Goal: Task Accomplishment & Management: Manage account settings

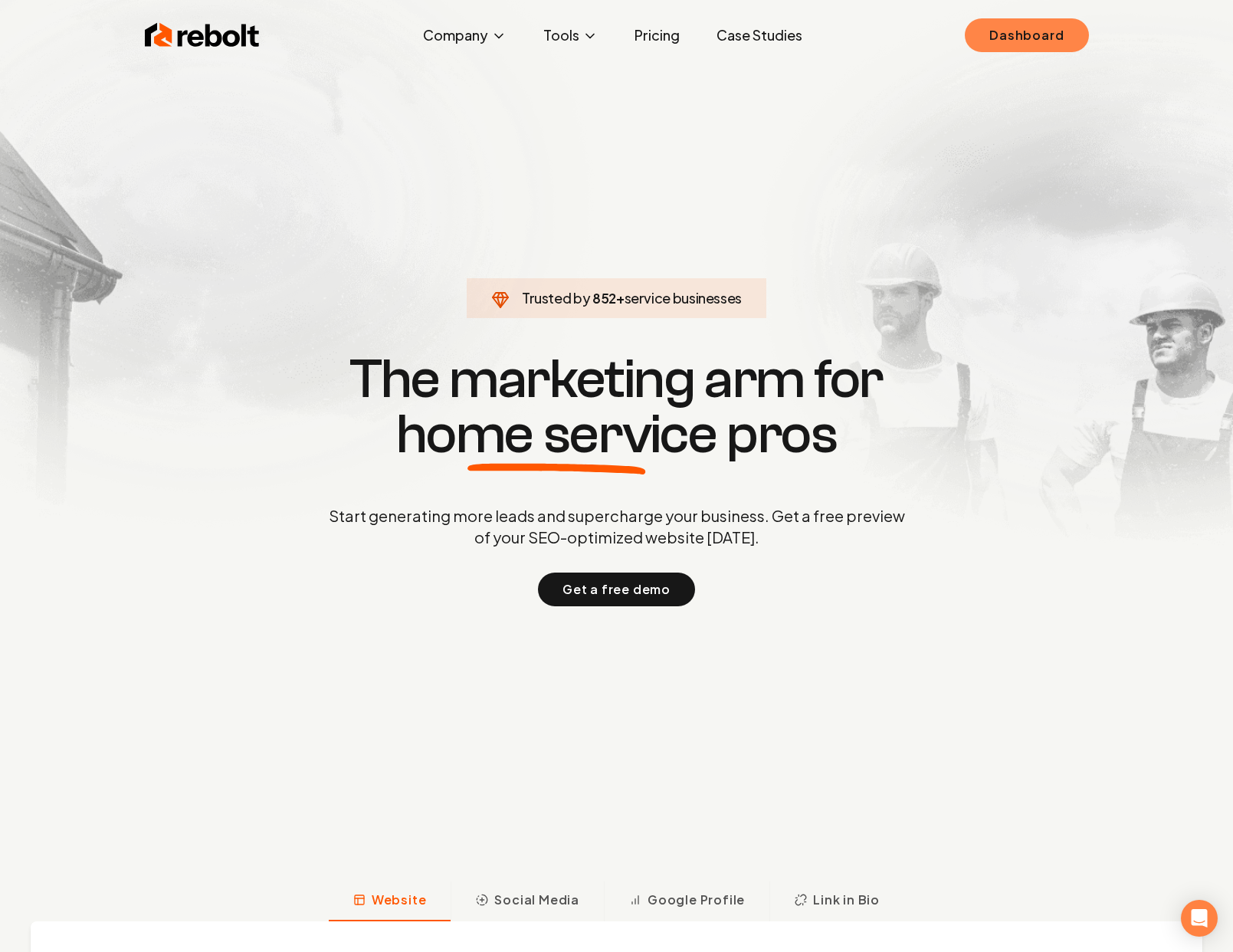
click at [1068, 36] on link "Dashboard" at bounding box center [1026, 35] width 123 height 34
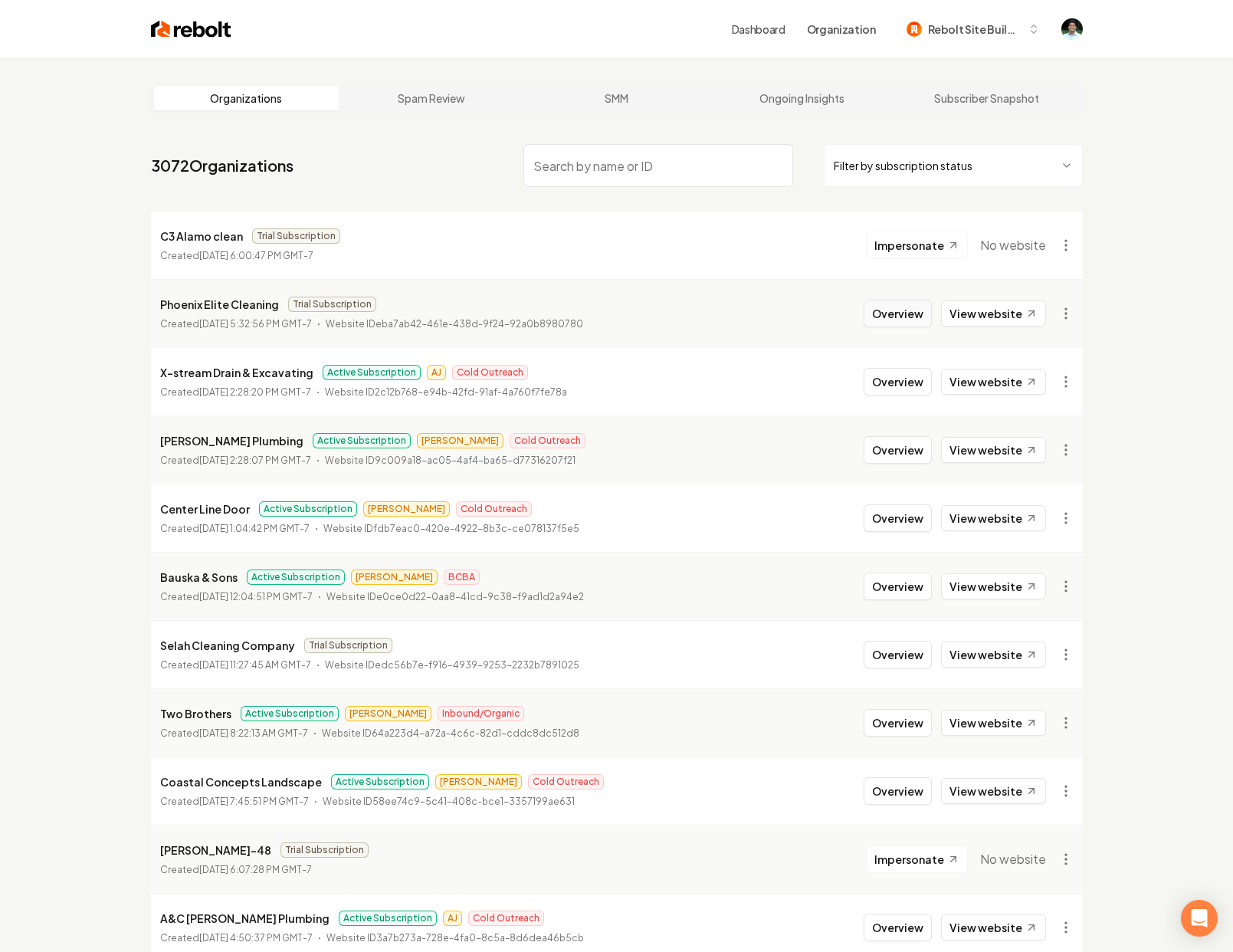
click at [932, 321] on button "Overview" at bounding box center [897, 313] width 68 height 27
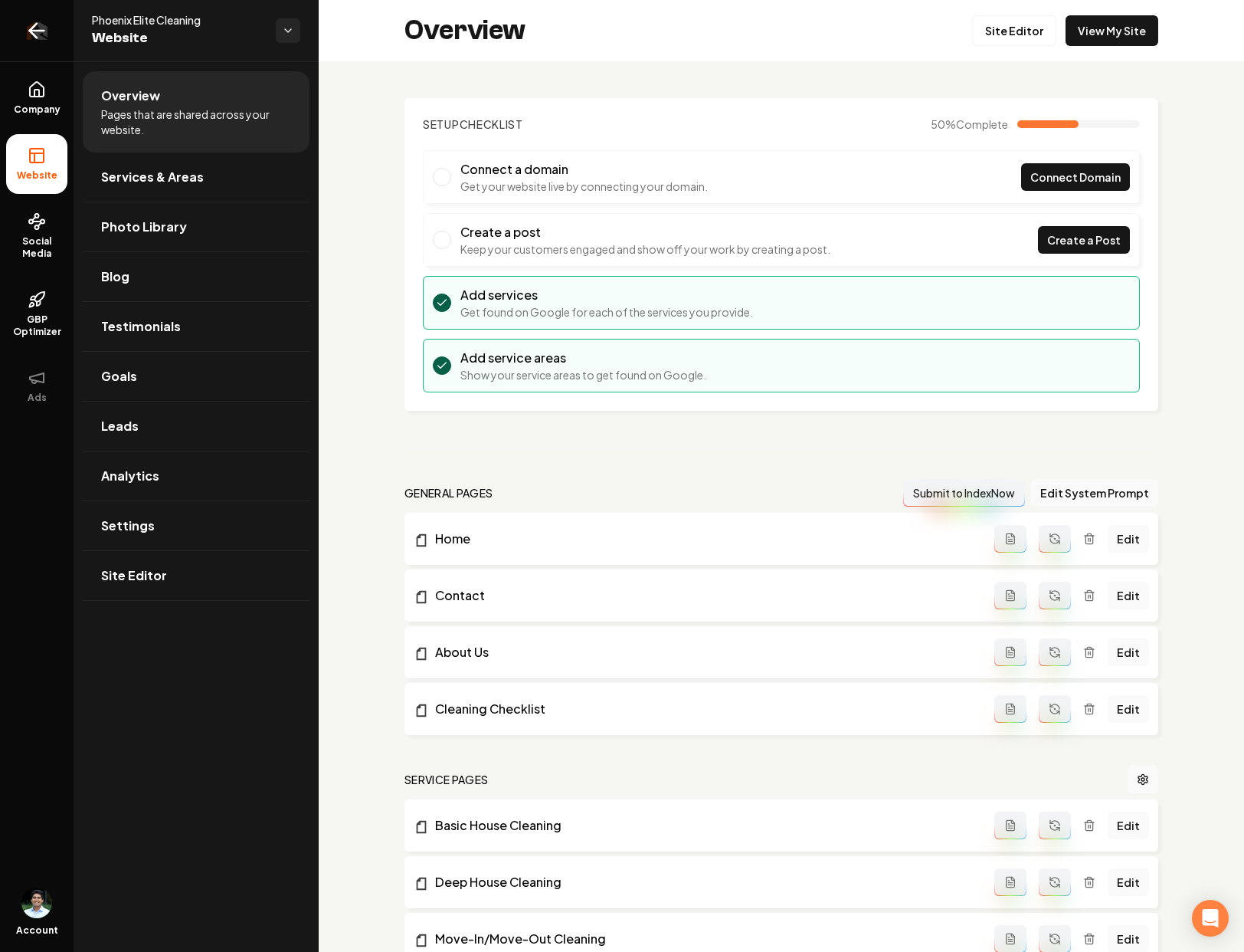
click at [12, 43] on link "Return to dashboard" at bounding box center [37, 30] width 74 height 61
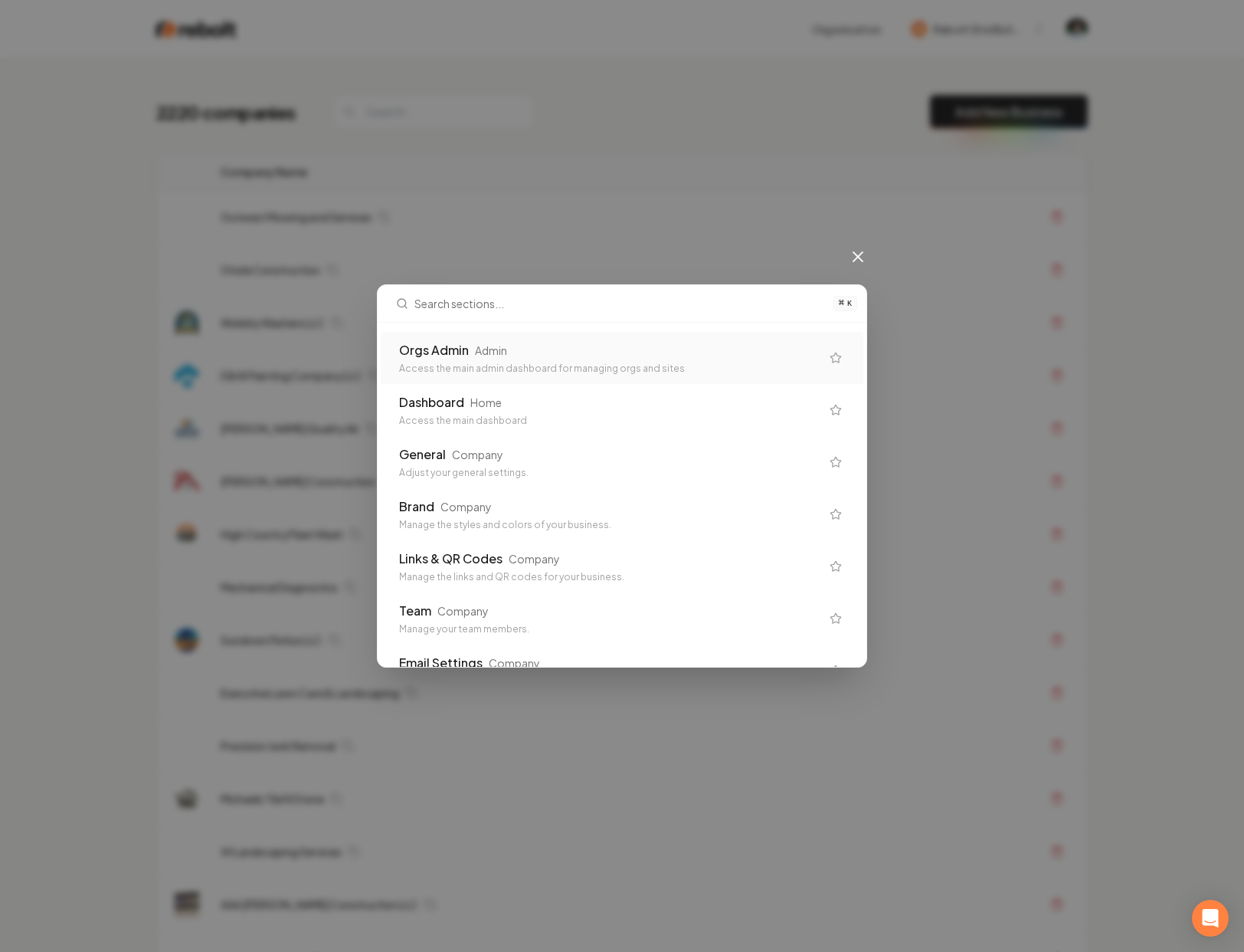
click at [687, 212] on div "⌘ K Orgs Admin Admin Access the main admin dashboard for managing orgs and site…" at bounding box center [622, 476] width 1244 height 952
click at [1062, 30] on div "⌘ K Orgs Admin Admin Access the main admin dashboard for managing orgs and site…" at bounding box center [622, 476] width 1244 height 952
click at [865, 268] on div "⌘ K Orgs Admin Admin Access the main admin dashboard for managing orgs and site…" at bounding box center [622, 476] width 1244 height 952
click at [862, 263] on icon at bounding box center [857, 256] width 18 height 18
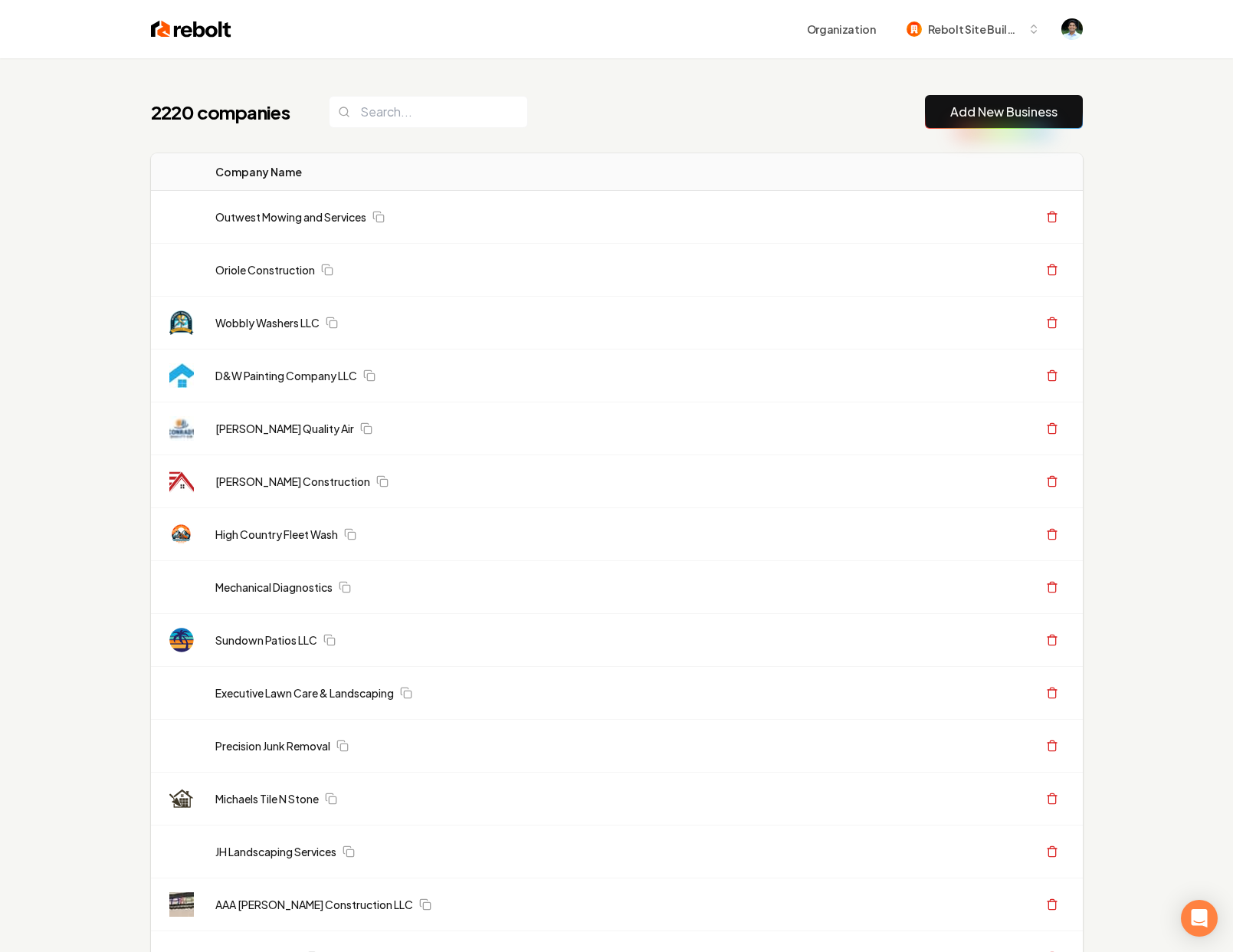
click at [1069, 42] on div "Organization Rebolt Site Builder" at bounding box center [657, 28] width 851 height 27
click at [1070, 37] on img "Open user button" at bounding box center [1072, 28] width 22 height 22
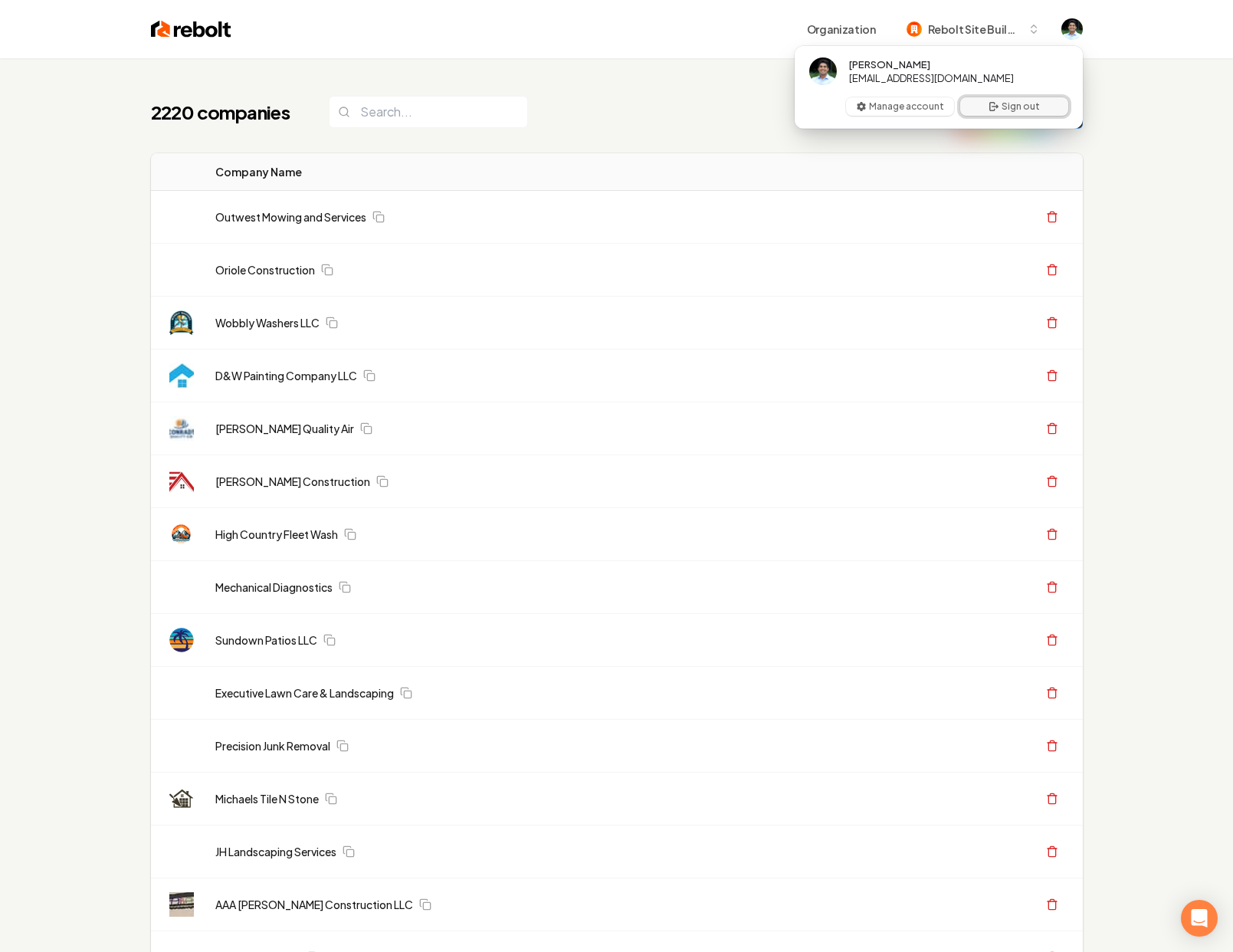
click at [1030, 102] on button "Sign out" at bounding box center [1015, 106] width 108 height 18
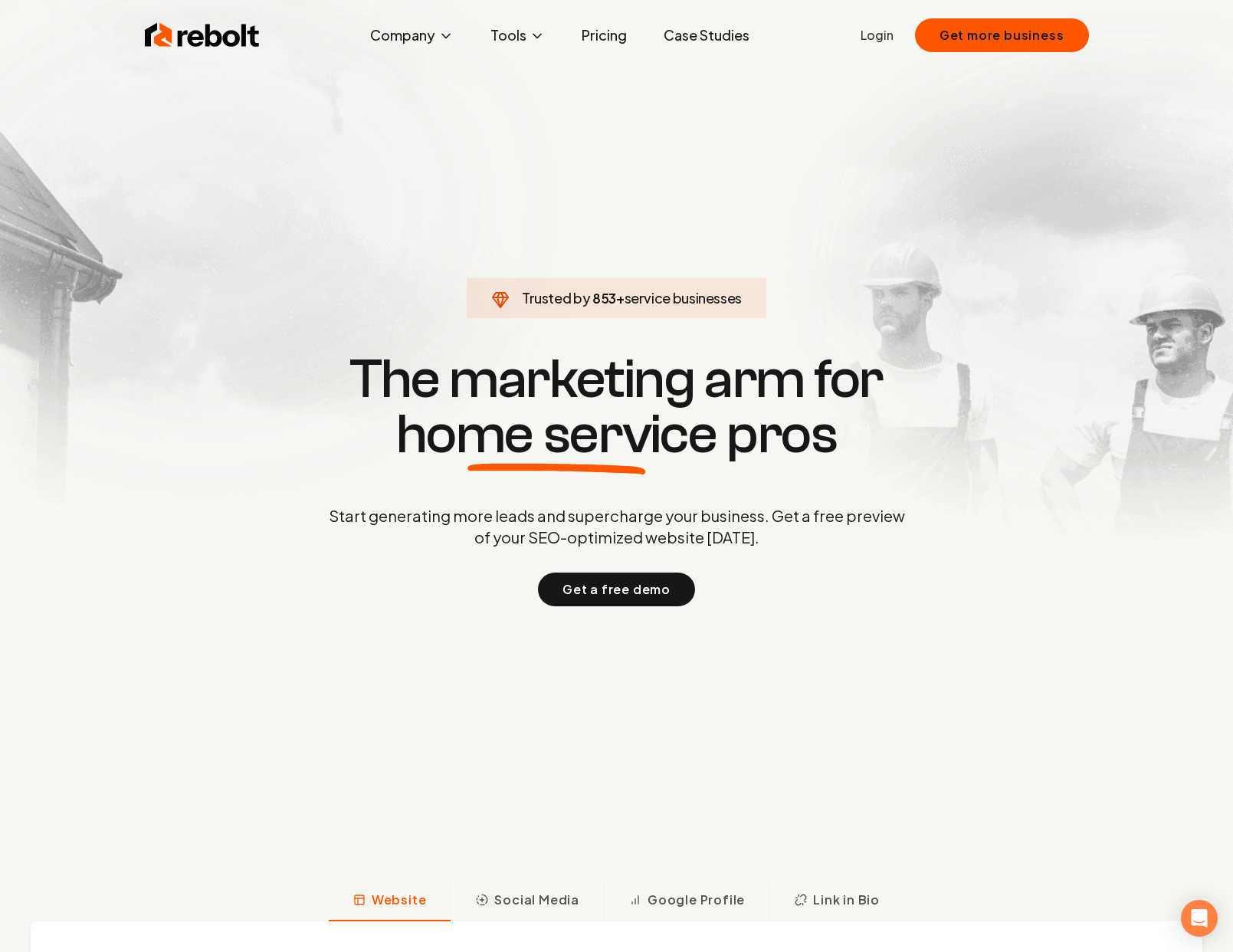
click at [872, 34] on link "Login" at bounding box center [877, 35] width 33 height 18
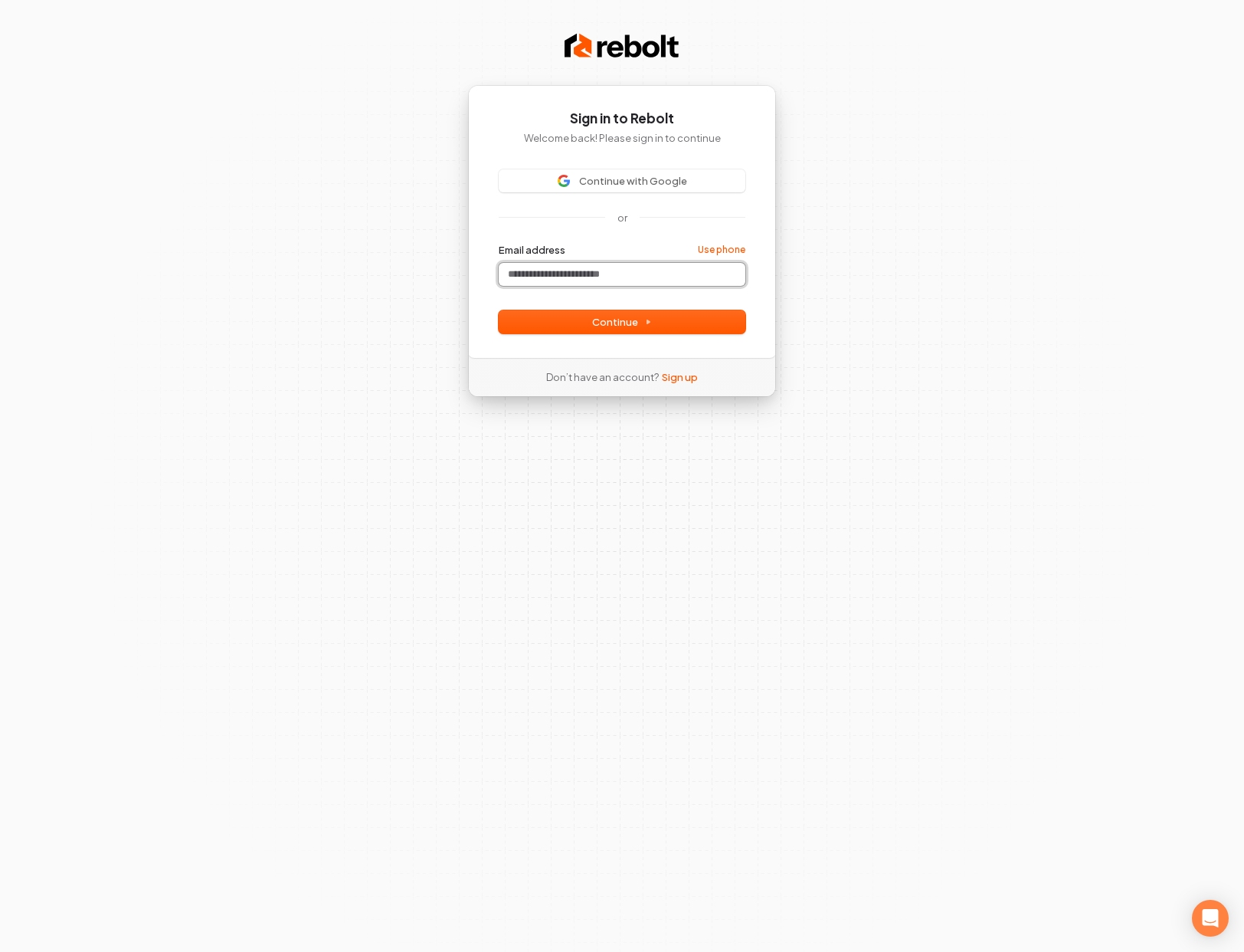
click at [573, 268] on input "Email address" at bounding box center [622, 274] width 247 height 23
click at [499, 243] on button "submit" at bounding box center [499, 243] width 0 height 0
type input "**********"
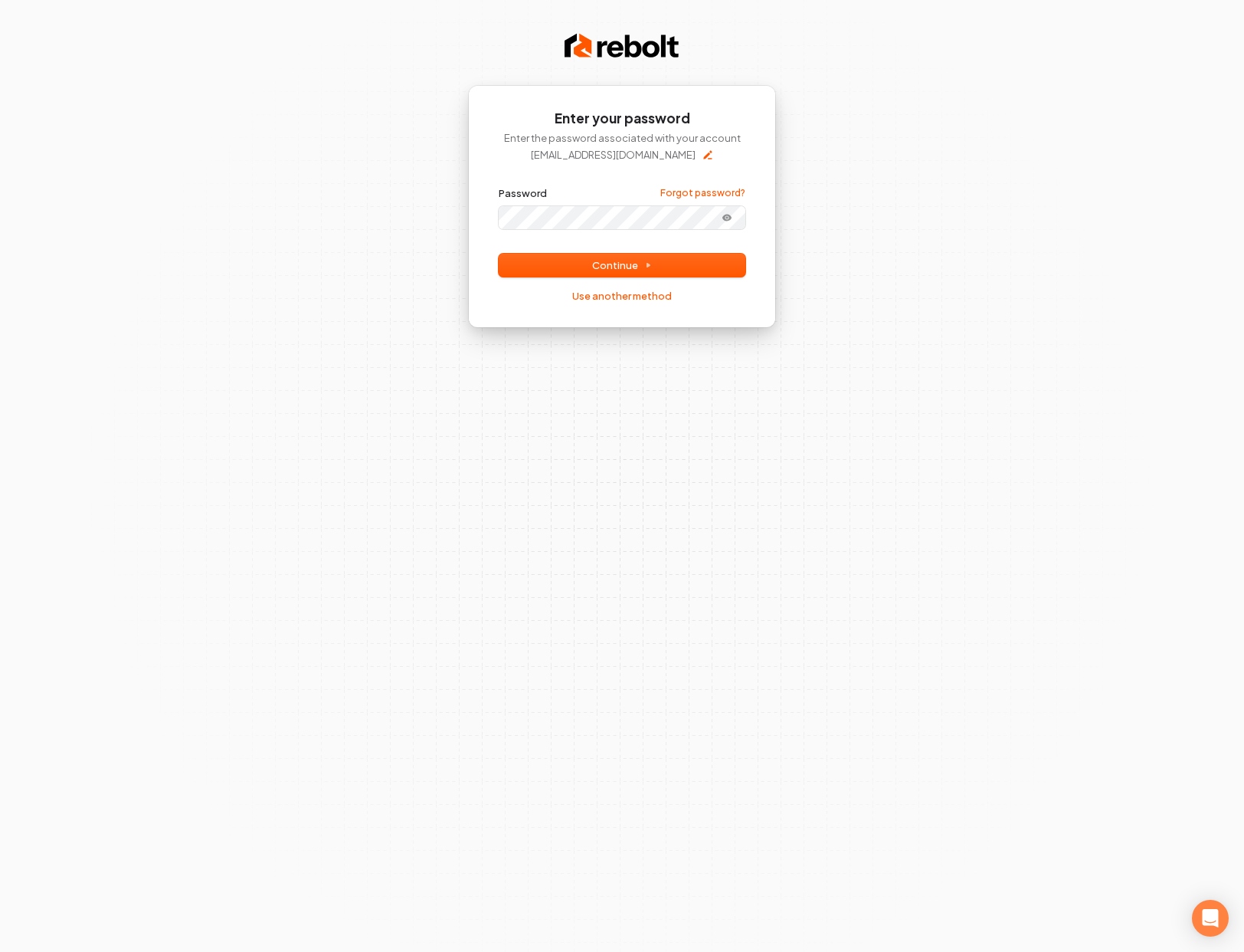
click at [499, 186] on button "submit" at bounding box center [499, 186] width 0 height 0
